Goal: Transaction & Acquisition: Purchase product/service

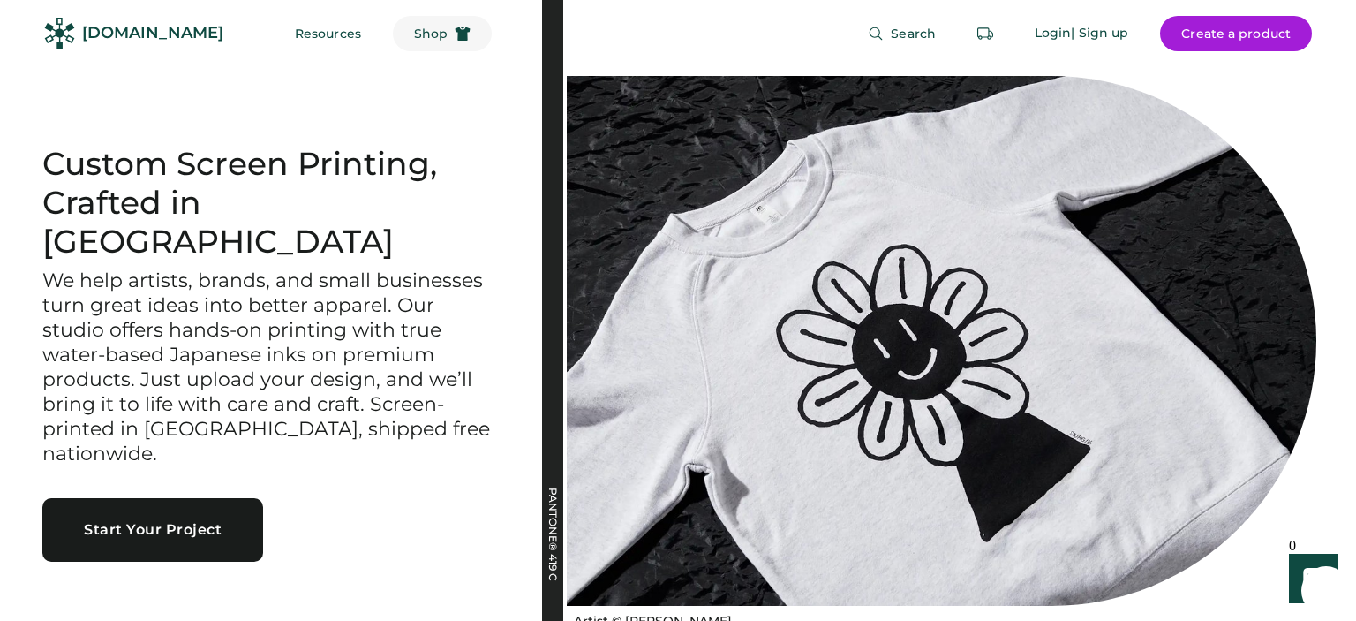
click at [414, 34] on span "Shop" at bounding box center [431, 33] width 34 height 12
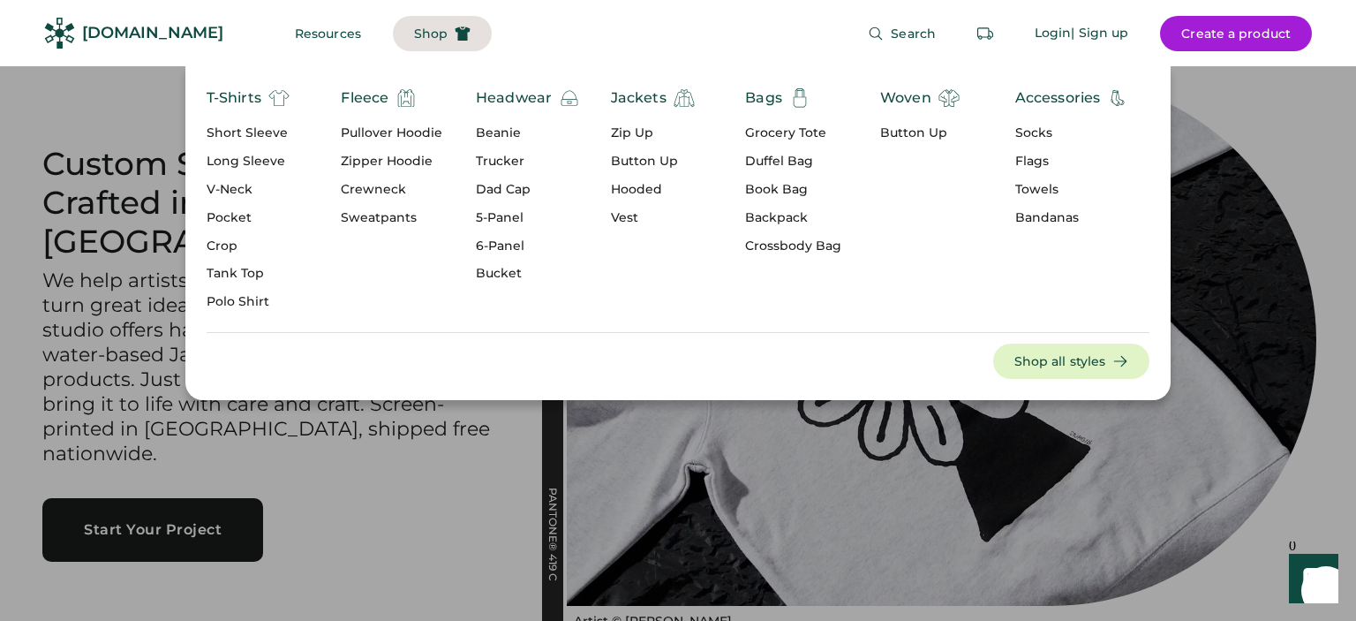
click at [482, 214] on div "5-Panel" at bounding box center [528, 218] width 104 height 18
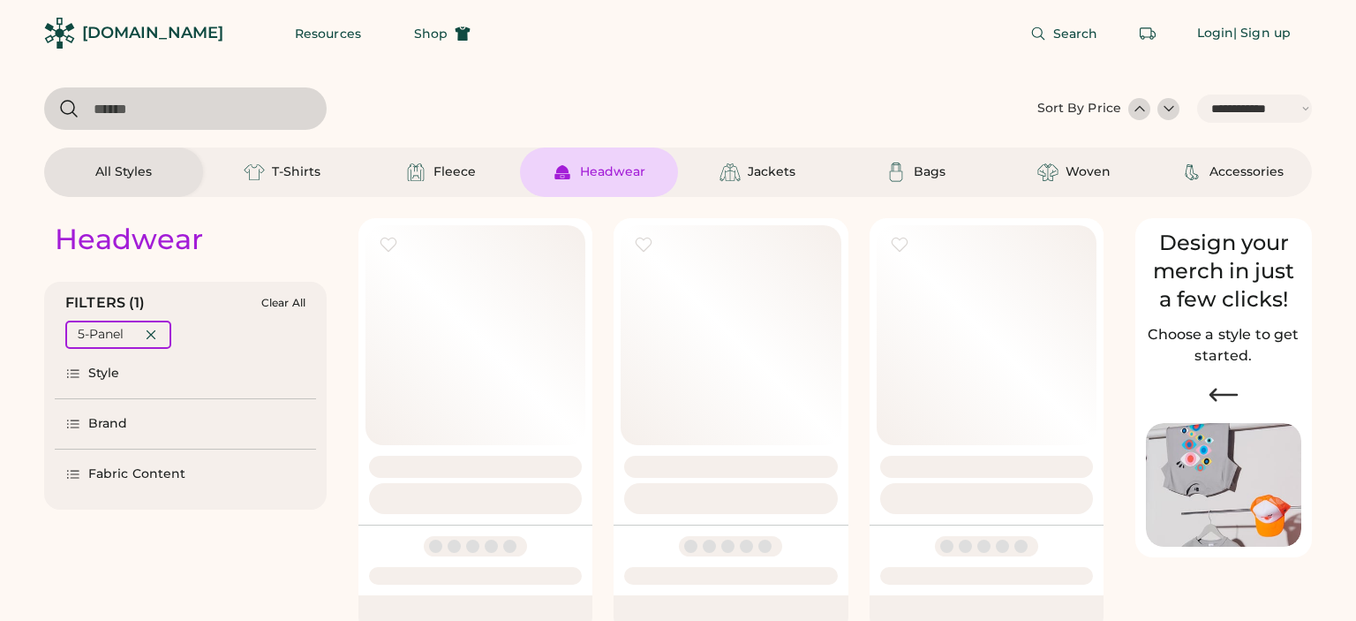
select select "*****"
select select "*"
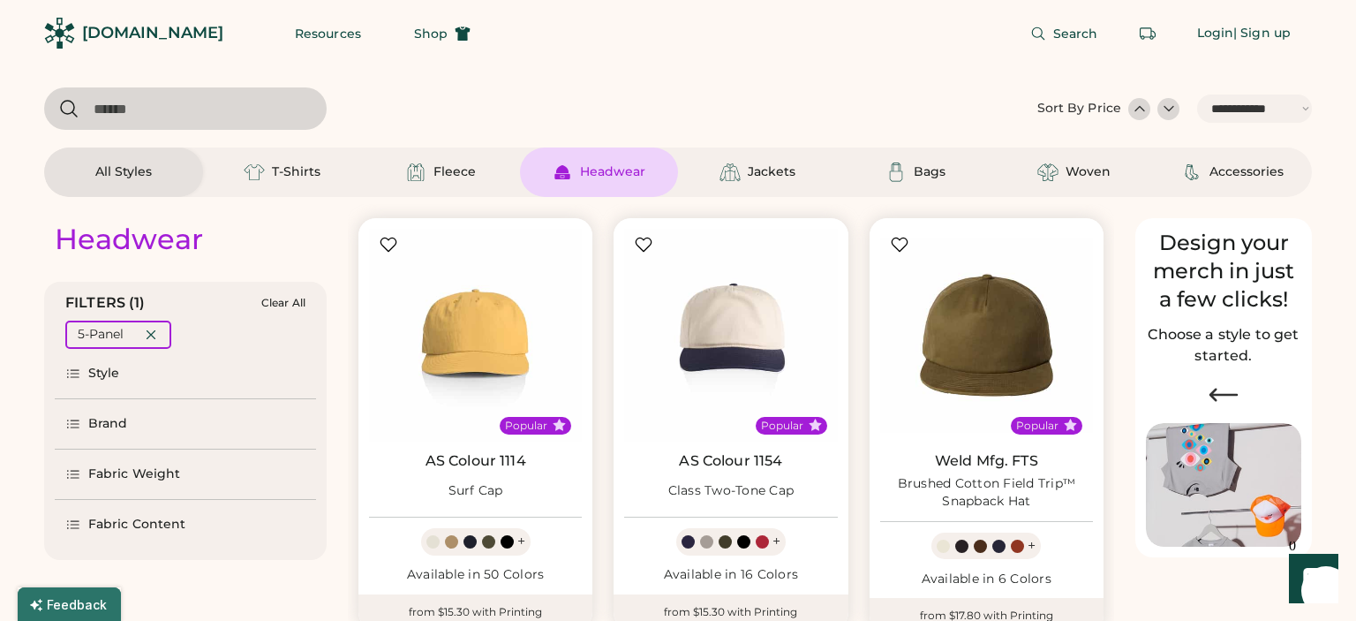
scroll to position [186, 0]
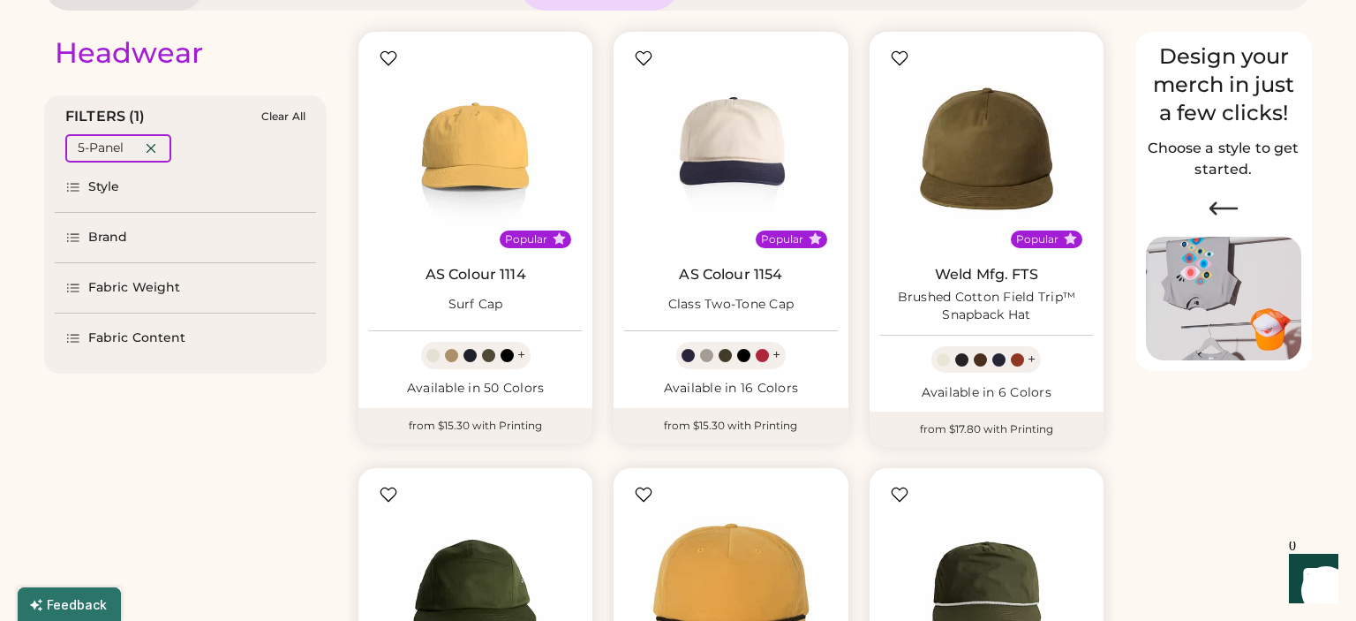
select select "*****"
select select "*"
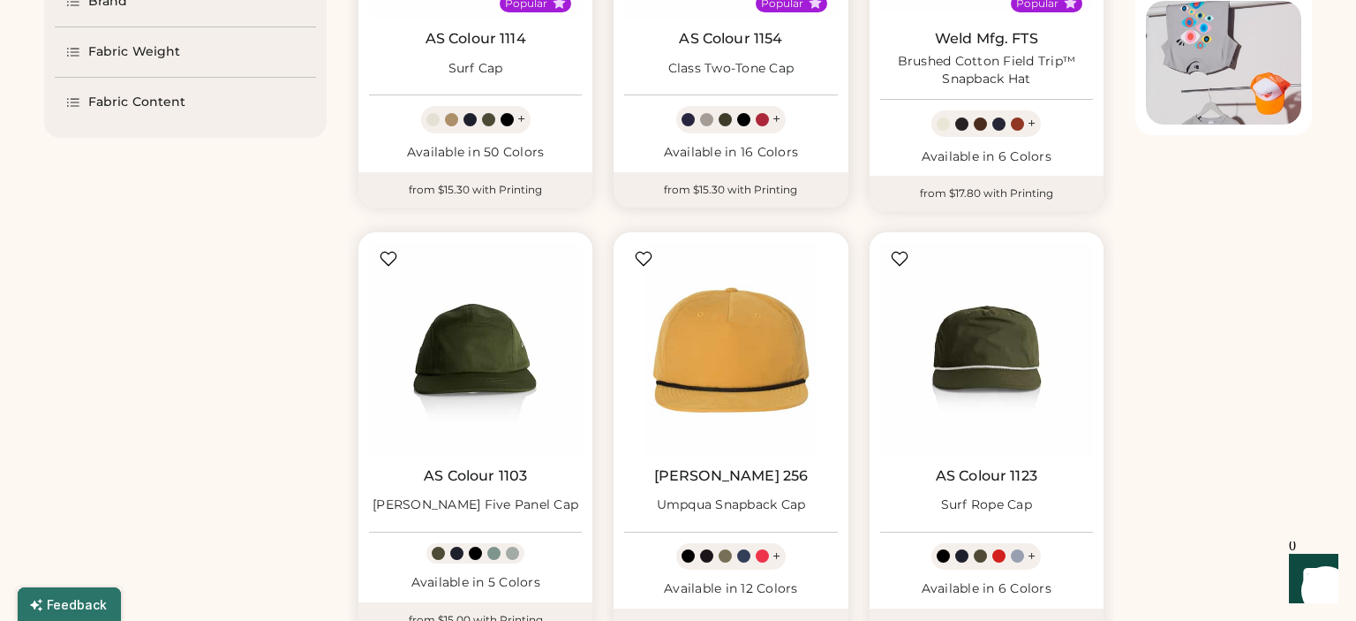
scroll to position [466, 0]
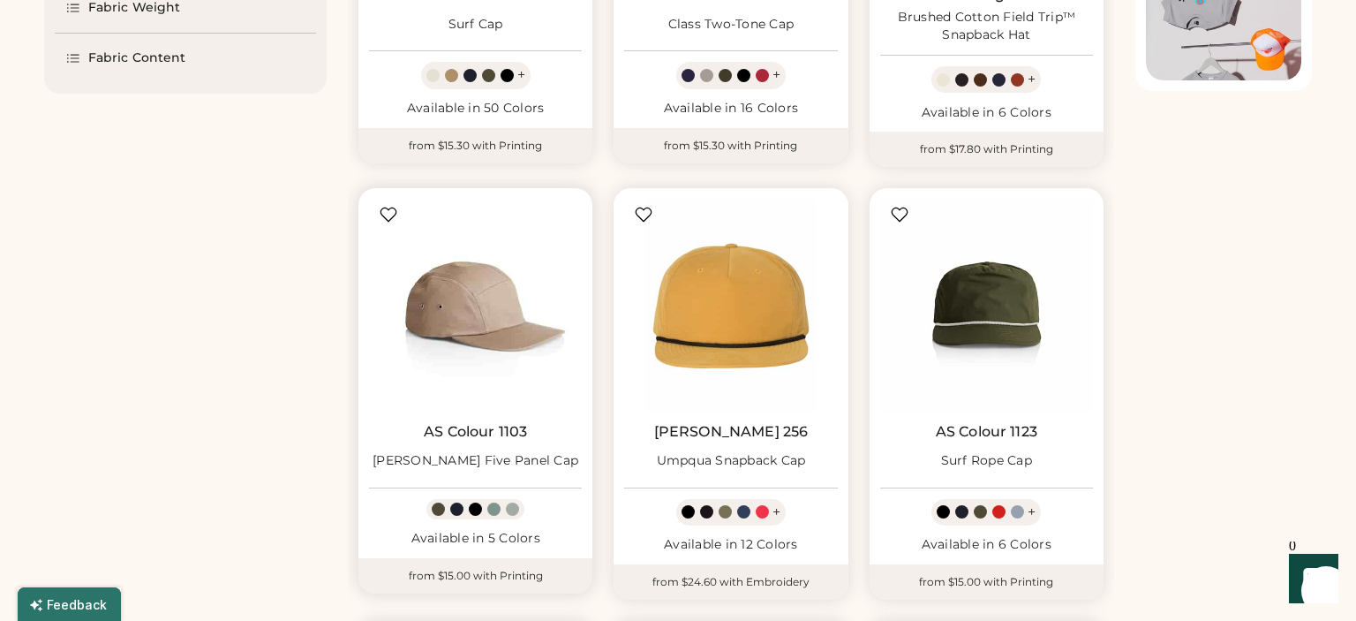
click at [461, 310] on img at bounding box center [475, 305] width 213 height 213
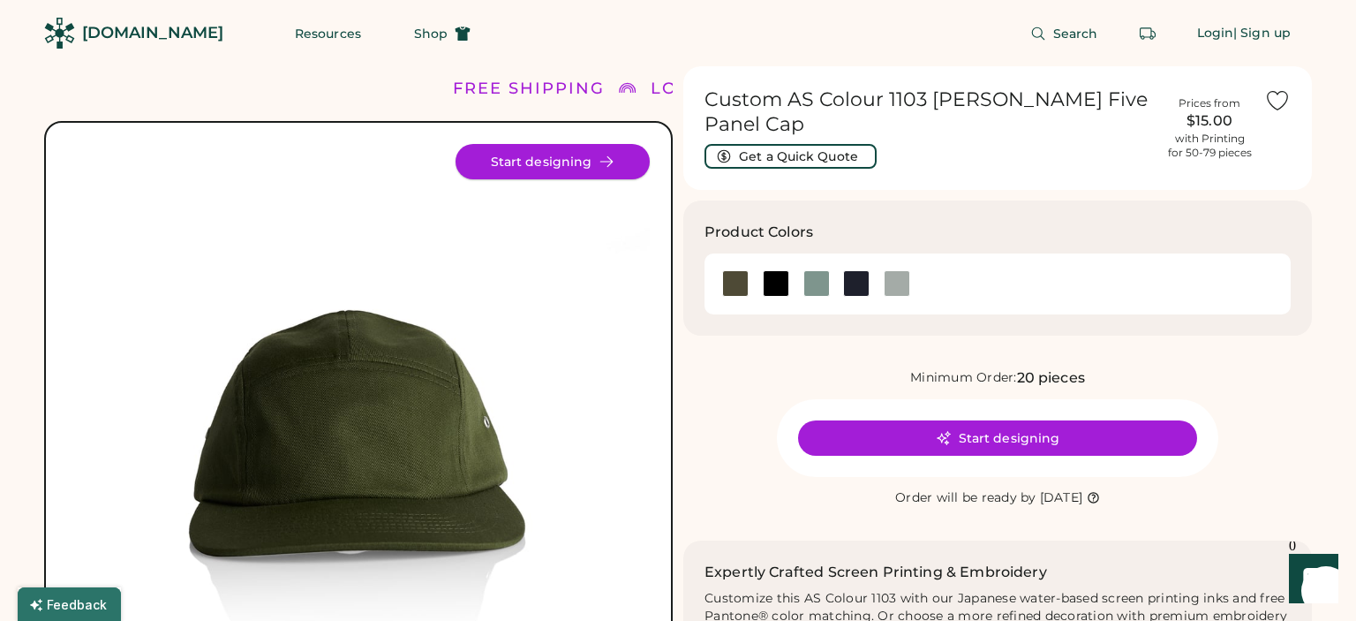
click at [595, 168] on button "Start designing" at bounding box center [552, 161] width 194 height 35
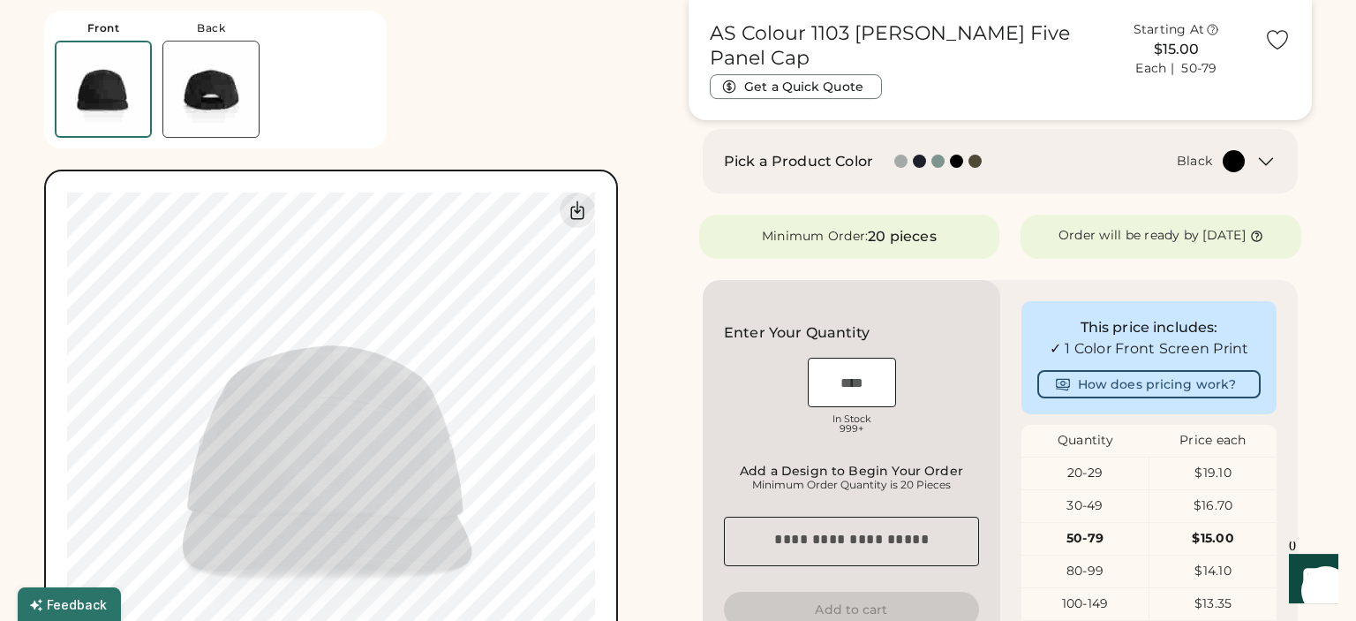
scroll to position [279, 0]
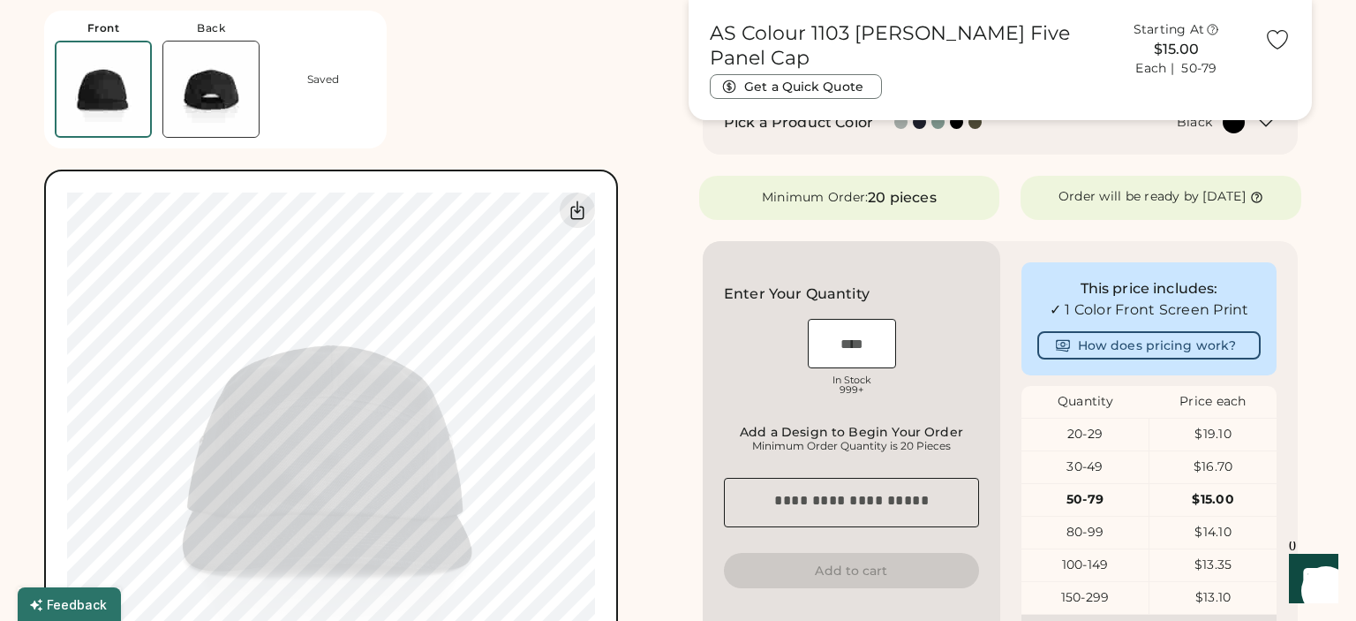
click at [1089, 443] on div "20-29" at bounding box center [1084, 434] width 127 height 18
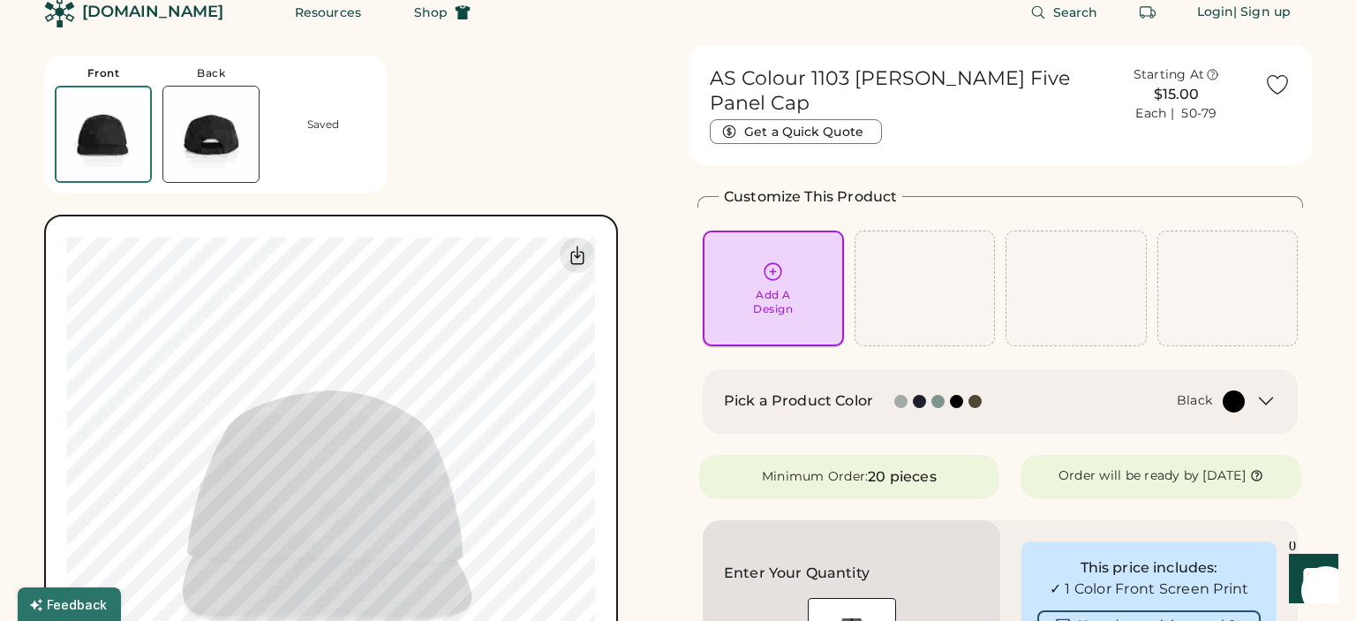
scroll to position [0, 0]
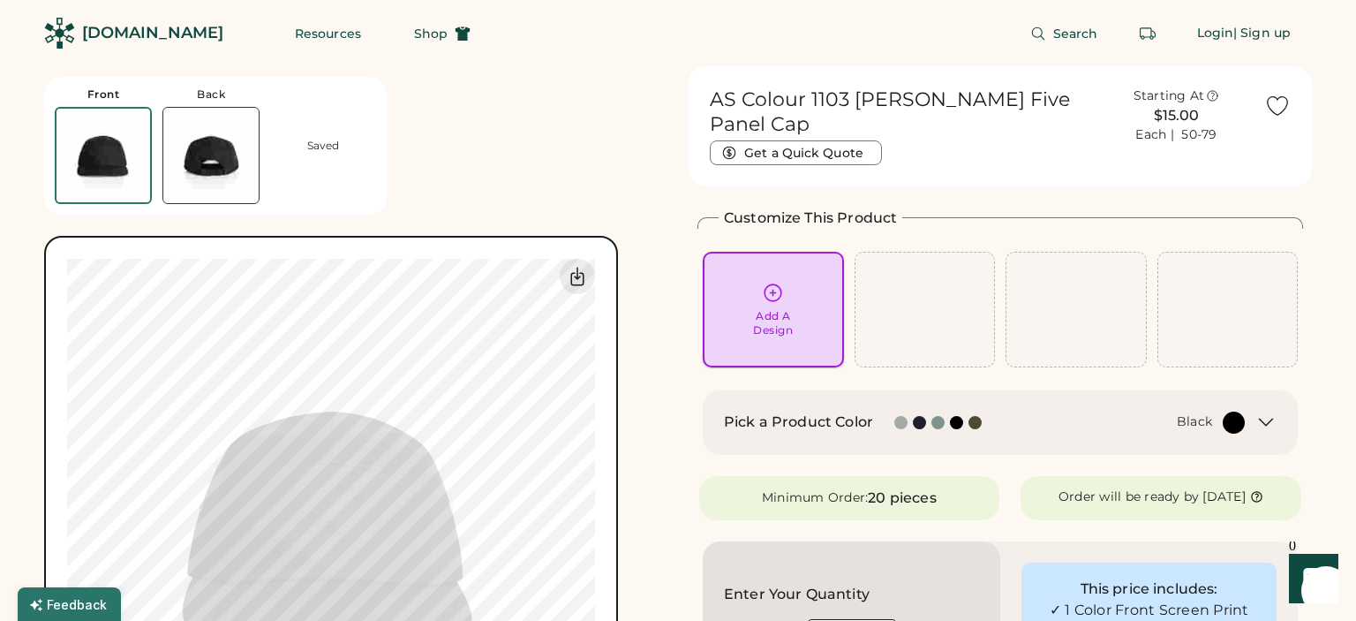
click at [774, 282] on icon at bounding box center [773, 293] width 22 height 22
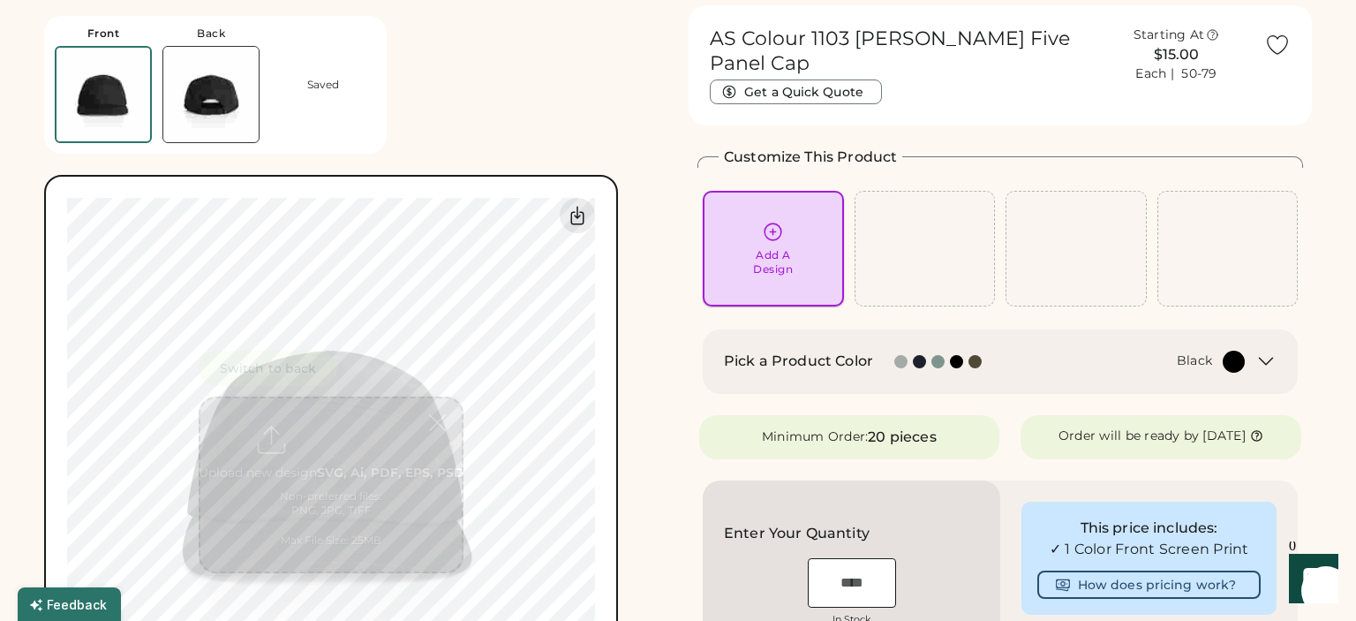
scroll to position [66, 0]
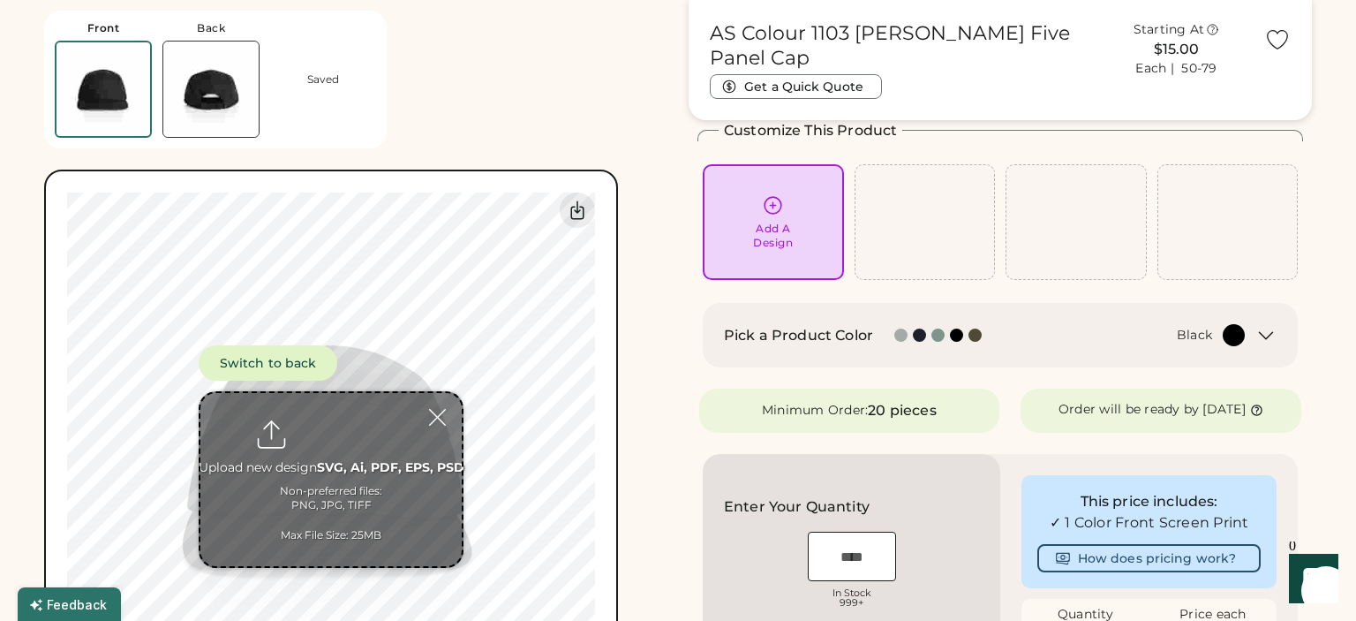
click at [336, 442] on input "file" at bounding box center [330, 479] width 261 height 173
type input "**********"
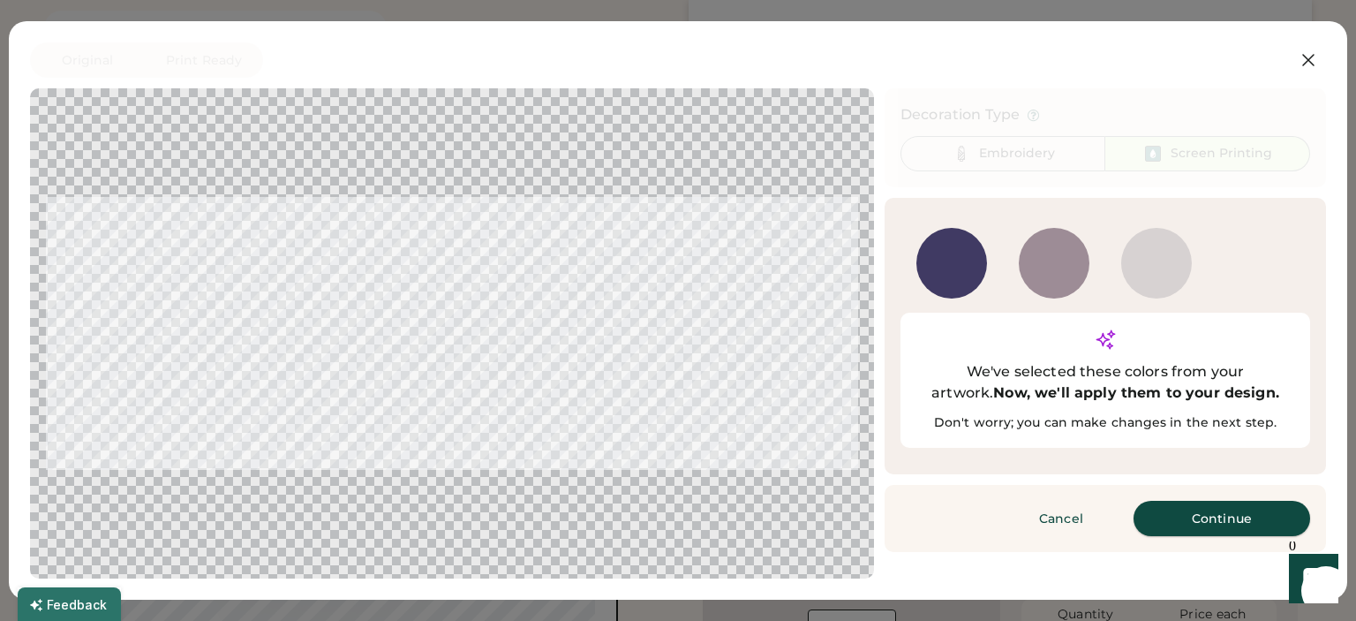
click at [1197, 500] on button "Continue" at bounding box center [1221, 517] width 177 height 35
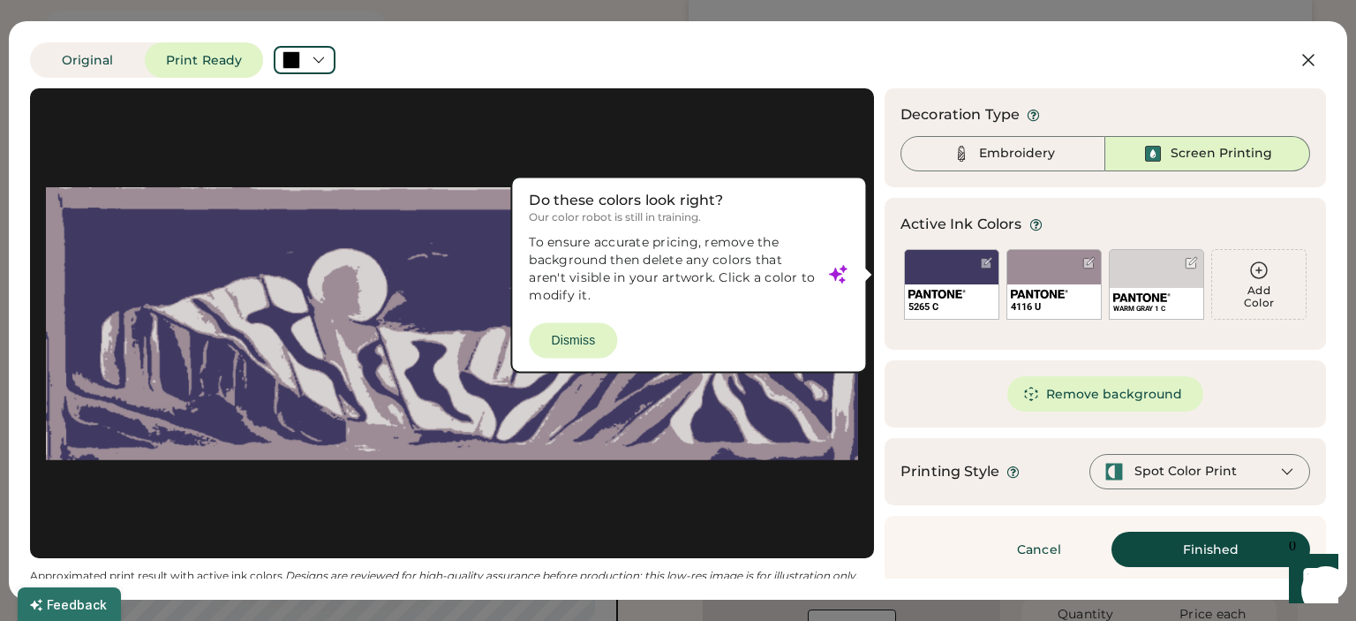
click at [588, 336] on div at bounding box center [452, 323] width 812 height 438
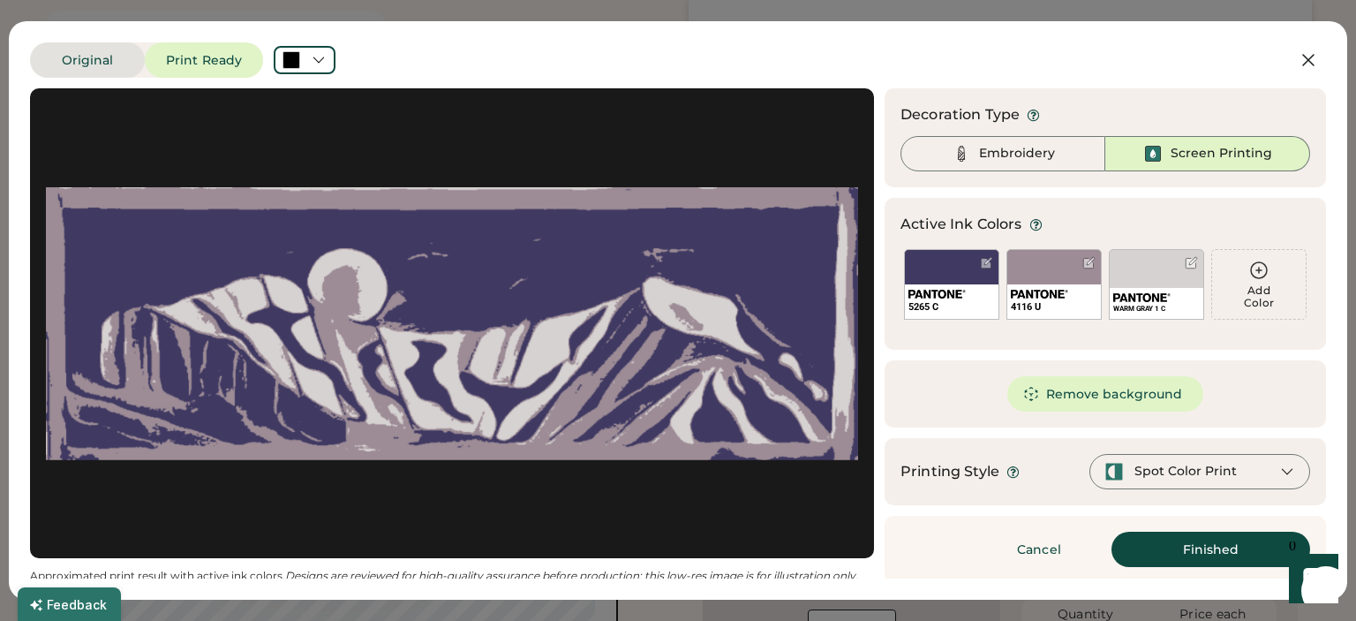
click at [90, 60] on button "Original" at bounding box center [87, 59] width 115 height 35
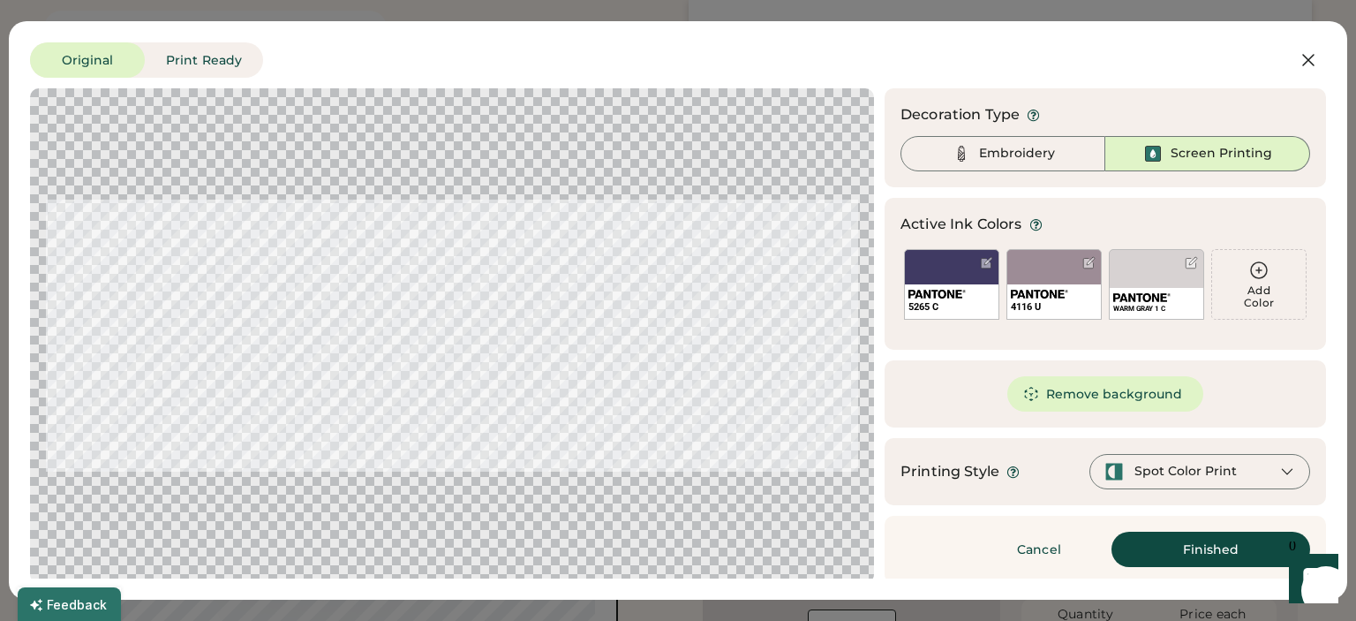
click at [1175, 161] on div "Screen Printing" at bounding box center [1221, 154] width 102 height 18
